Goal: Contribute content

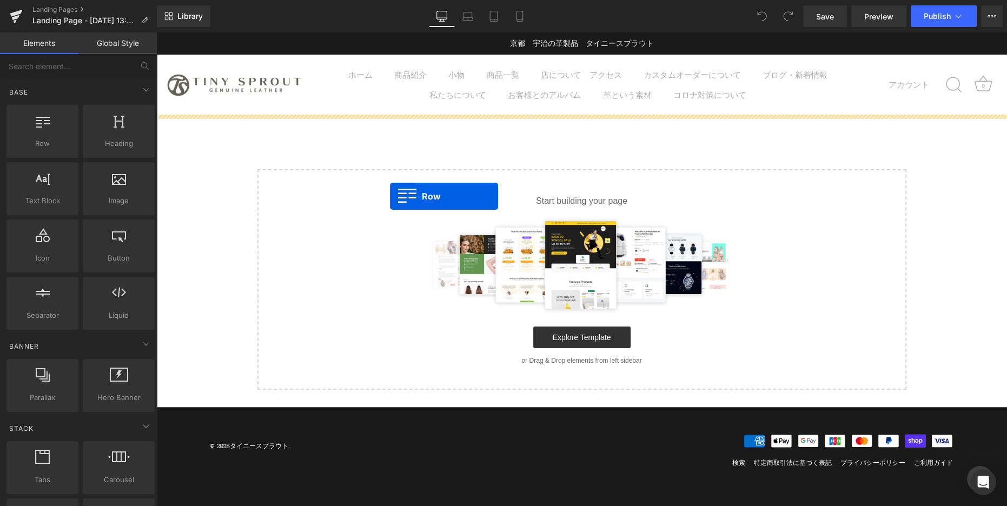
drag, startPoint x: 215, startPoint y: 169, endPoint x: 390, endPoint y: 196, distance: 176.8
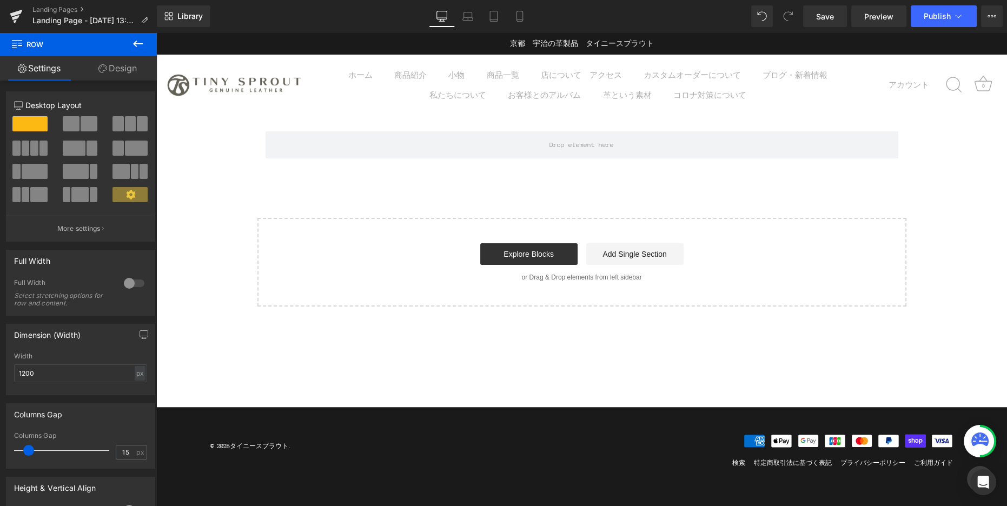
click at [148, 45] on button at bounding box center [138, 44] width 38 height 24
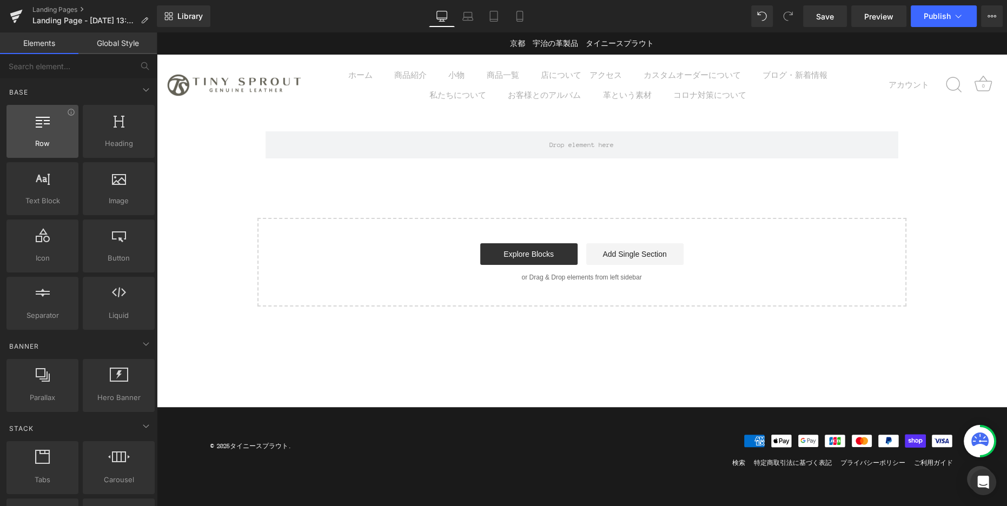
click at [55, 142] on span "Row" at bounding box center [42, 143] width 65 height 11
click at [52, 141] on span "Row" at bounding box center [42, 143] width 65 height 11
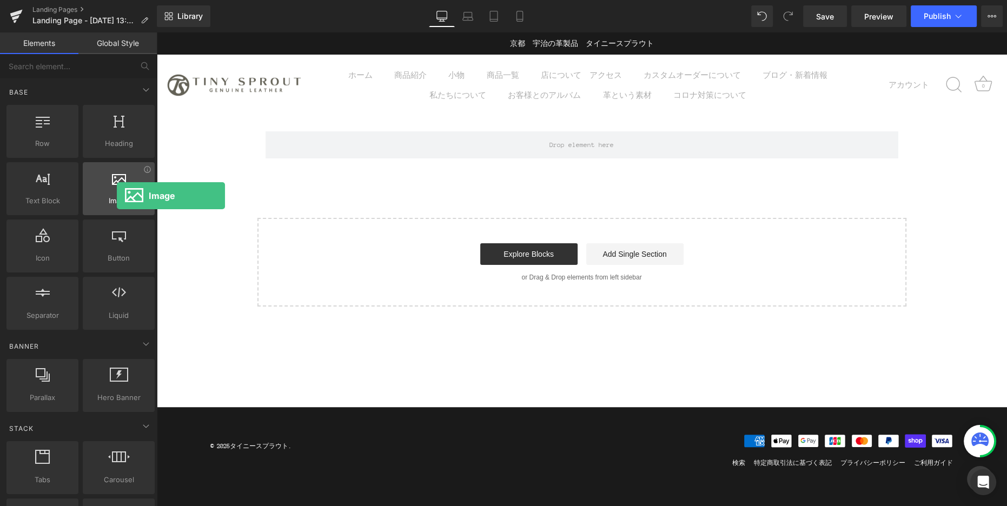
click at [117, 196] on span "Image" at bounding box center [118, 200] width 65 height 11
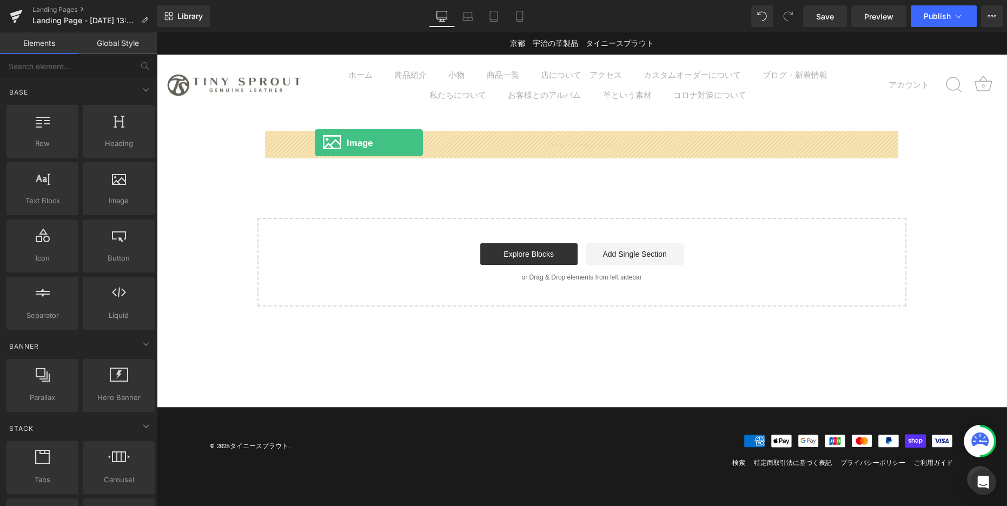
drag, startPoint x: 261, startPoint y: 217, endPoint x: 315, endPoint y: 143, distance: 91.4
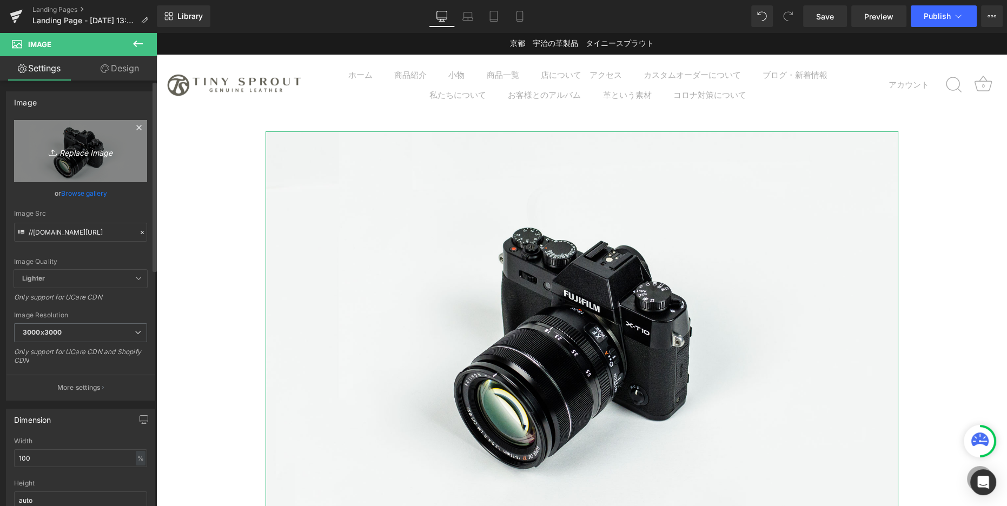
click at [96, 158] on link "Replace Image" at bounding box center [80, 151] width 133 height 62
click at [77, 149] on icon "Replace Image" at bounding box center [80, 151] width 87 height 14
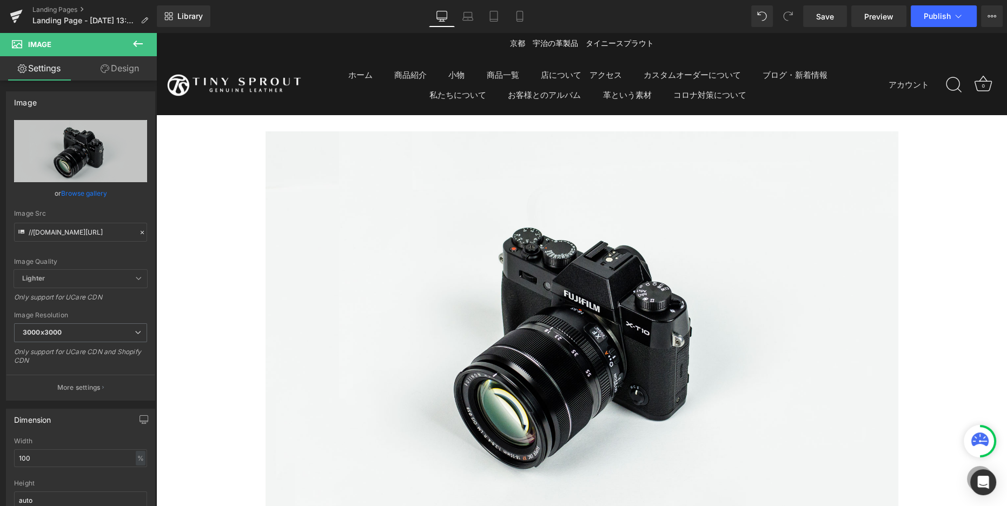
type input "C:\fakepath\IMG_[DATE].jpg"
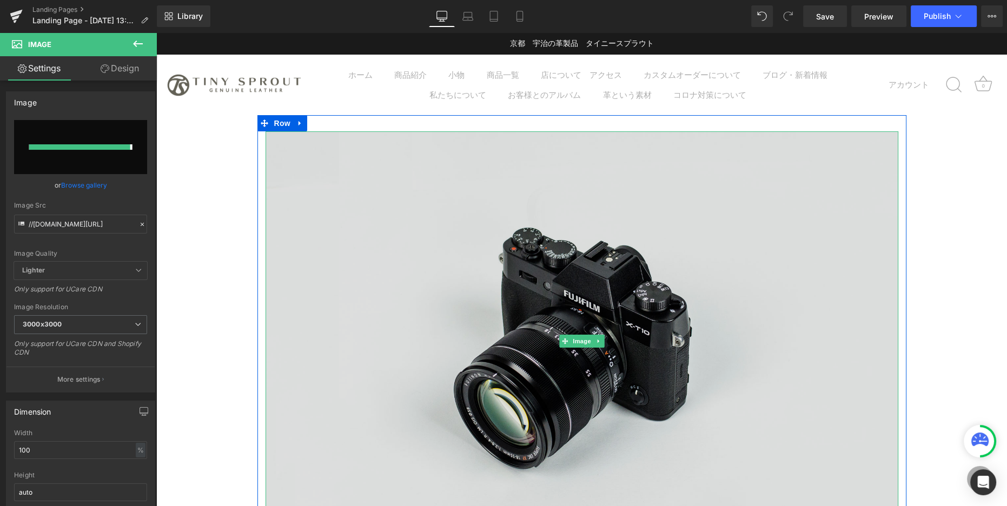
type input "[URL][DOMAIN_NAME][DATE]"
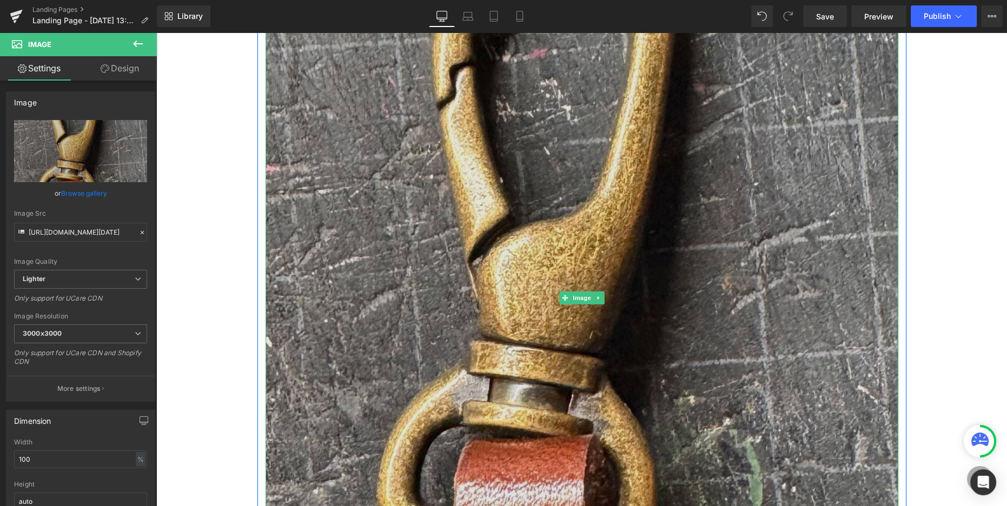
scroll to position [264, 0]
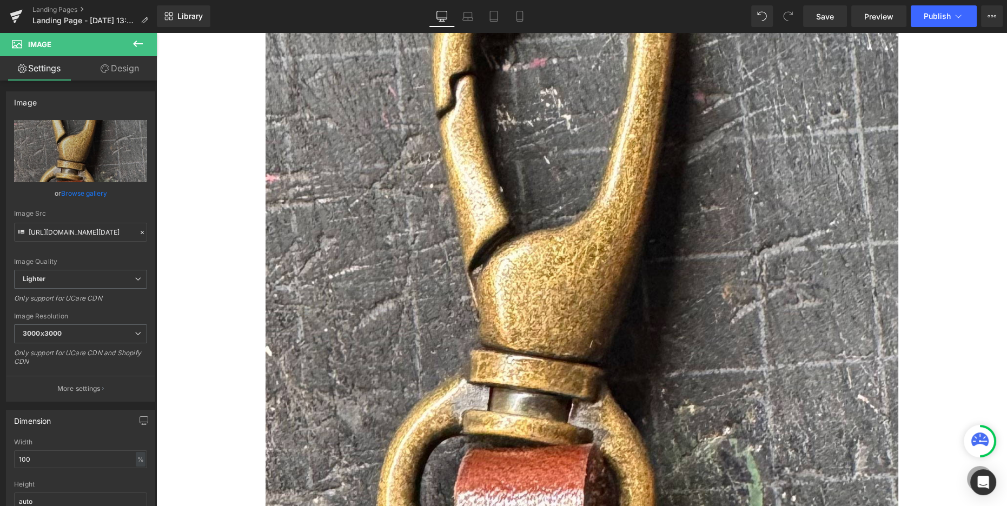
click at [967, 220] on div "Image Row Select your layout" at bounding box center [581, 373] width 851 height 1044
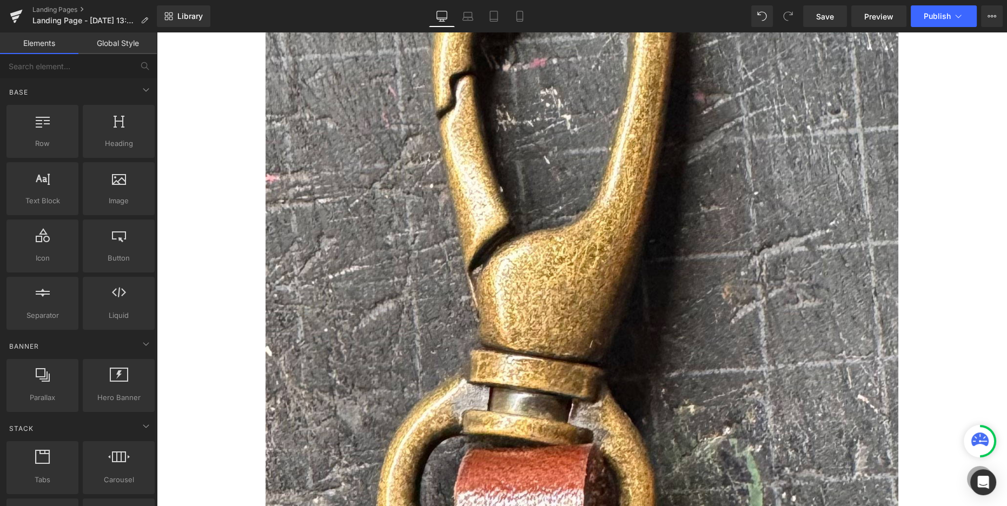
scroll to position [0, 0]
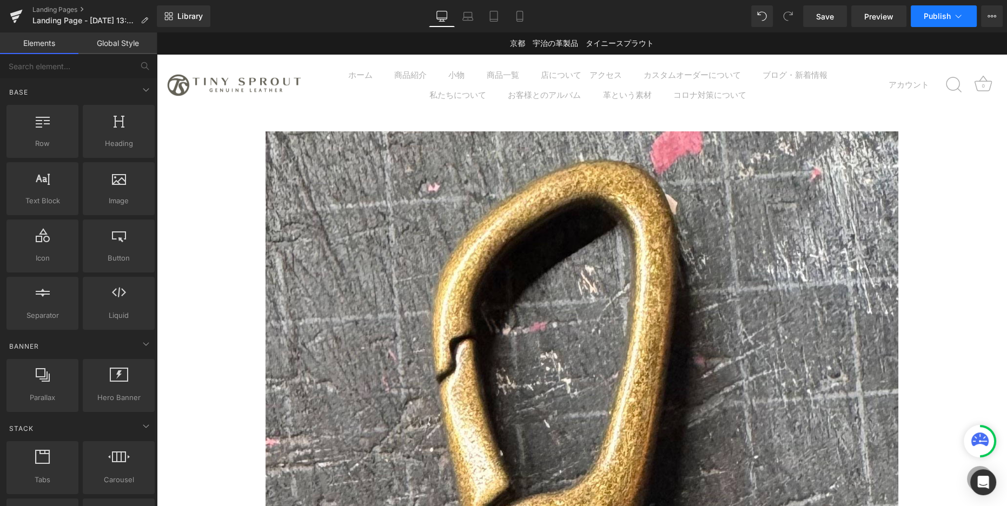
click at [942, 14] on span "Publish" at bounding box center [937, 16] width 27 height 9
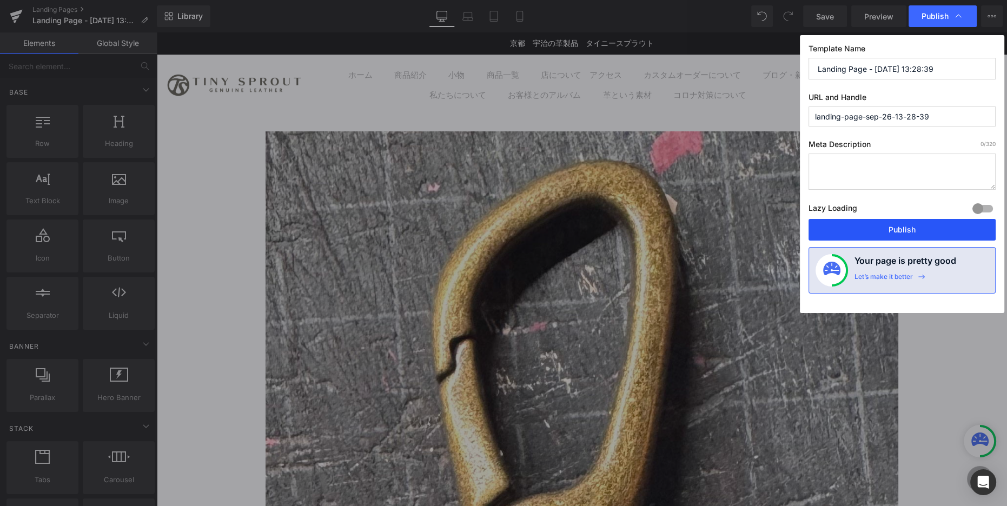
click at [903, 227] on button "Publish" at bounding box center [902, 230] width 187 height 22
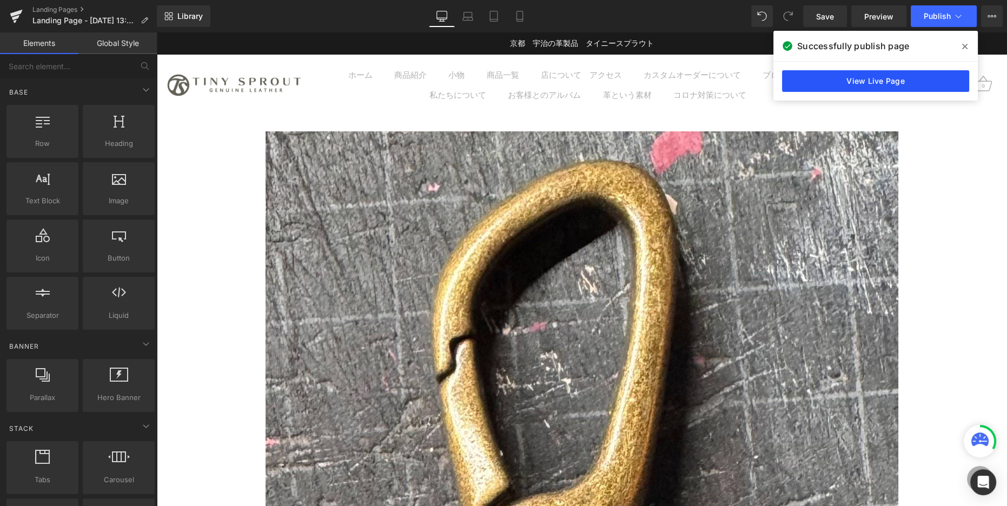
click at [861, 81] on link "View Live Page" at bounding box center [875, 81] width 187 height 22
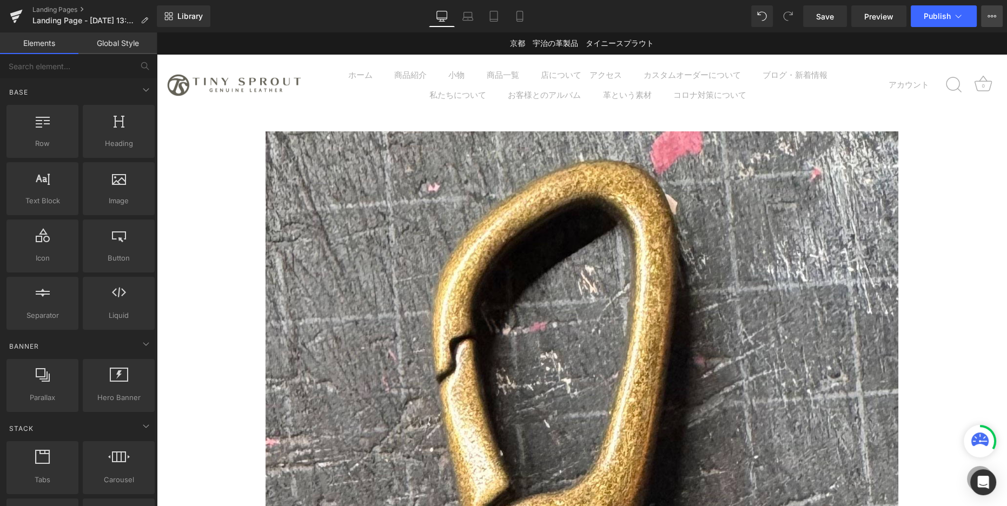
click at [987, 18] on button "View Live Page View with current Template Save Template to Library Schedule Pub…" at bounding box center [992, 16] width 22 height 22
